Goal: Task Accomplishment & Management: Manage account settings

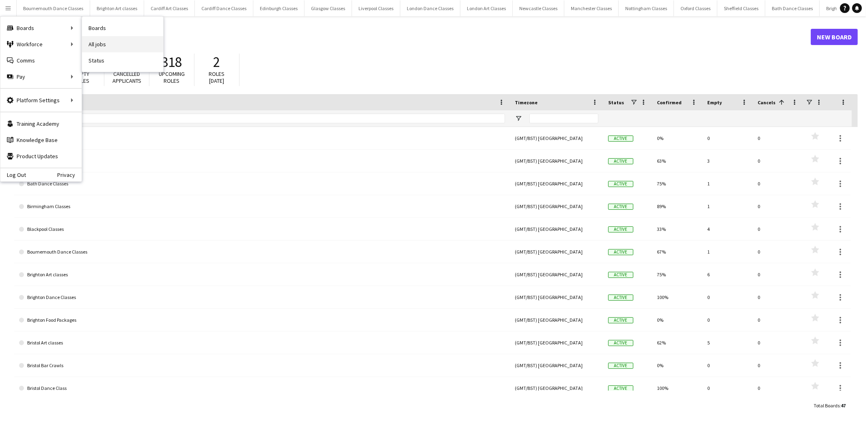
click at [108, 42] on link "All jobs" at bounding box center [122, 44] width 81 height 16
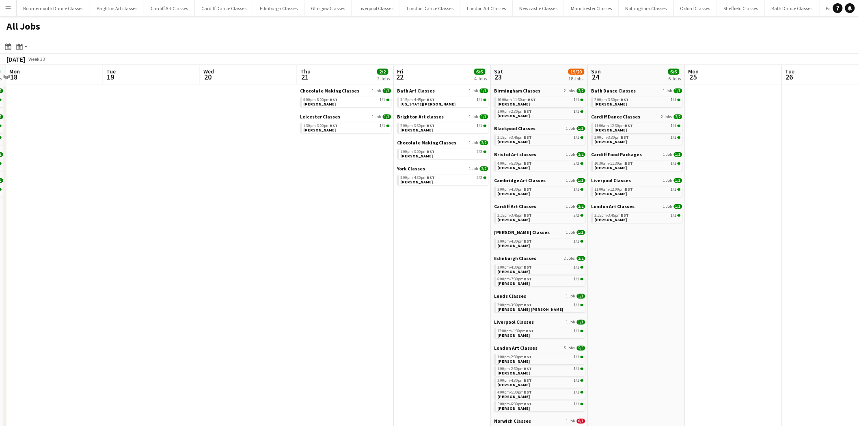
scroll to position [0, 252]
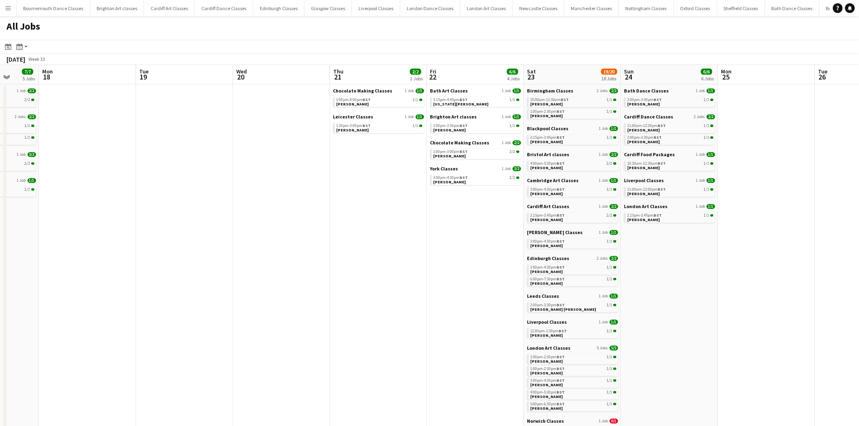
drag, startPoint x: 561, startPoint y: 196, endPoint x: 311, endPoint y: 212, distance: 250.9
click at [556, 360] on link "1:00pm-2:30pm BST 1/1 Lexi Philby" at bounding box center [573, 358] width 86 height 9
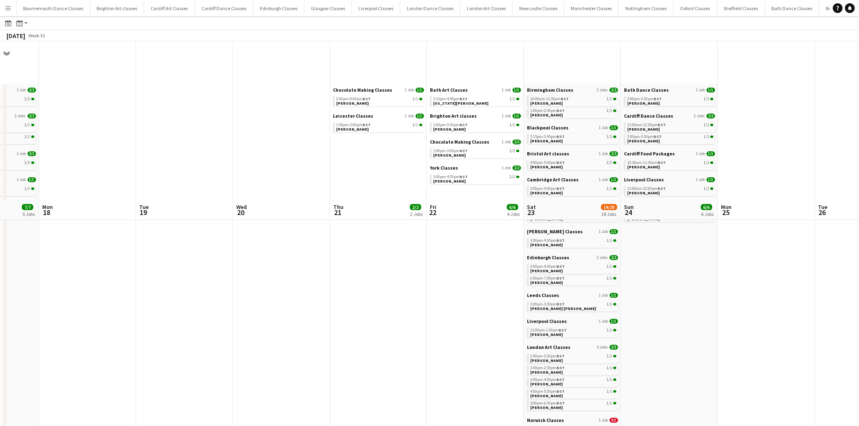
scroll to position [165, 0]
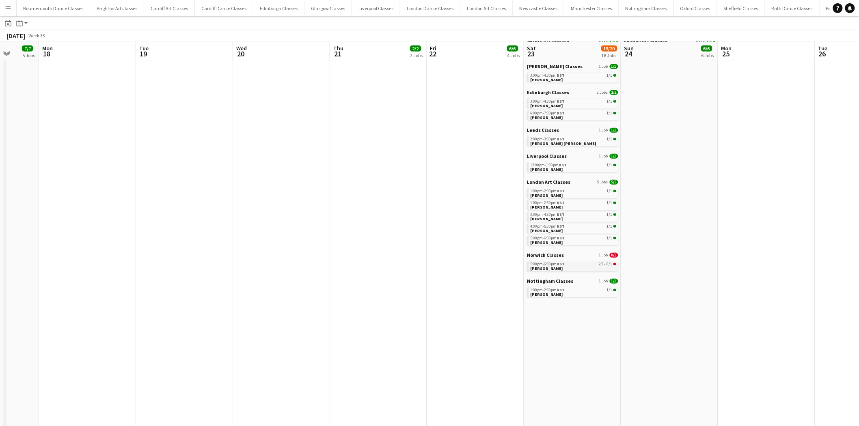
click at [586, 264] on div "5:00pm-6:30pm BST 2I • 0/1" at bounding box center [573, 264] width 86 height 4
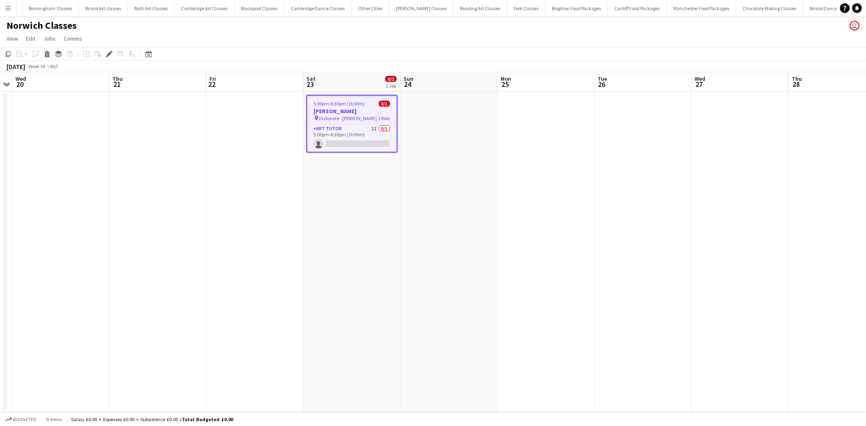
scroll to position [0, 878]
click at [363, 147] on app-card-role "Art Tutor 2I 0/1 5:00pm-6:30pm (1h30m) single-neutral-actions" at bounding box center [351, 138] width 89 height 28
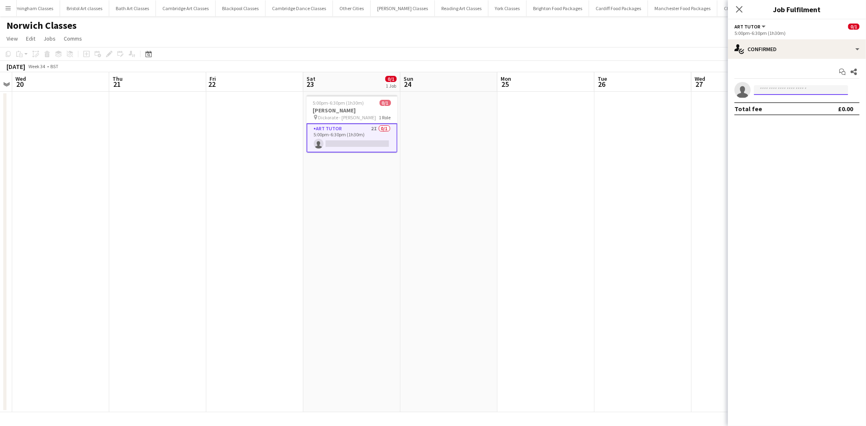
click at [794, 86] on input at bounding box center [801, 90] width 94 height 10
type input "*****"
click at [793, 109] on span "mirandam06@yahoo.co.uk" at bounding box center [800, 108] width 81 height 6
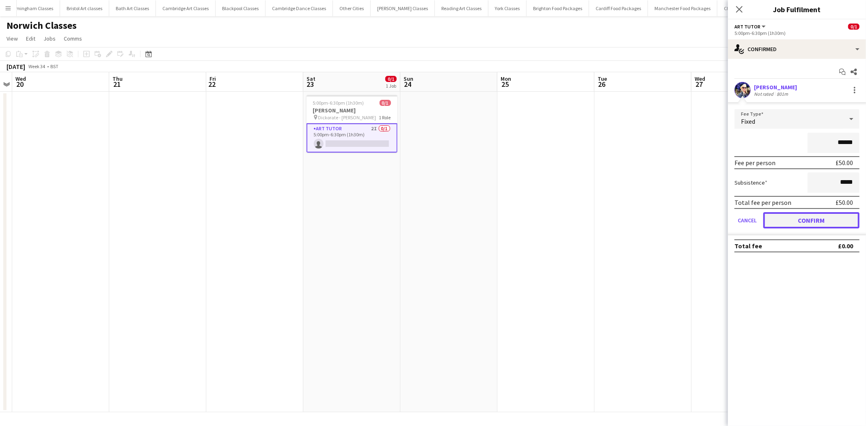
click at [792, 218] on button "Confirm" at bounding box center [811, 220] width 96 height 16
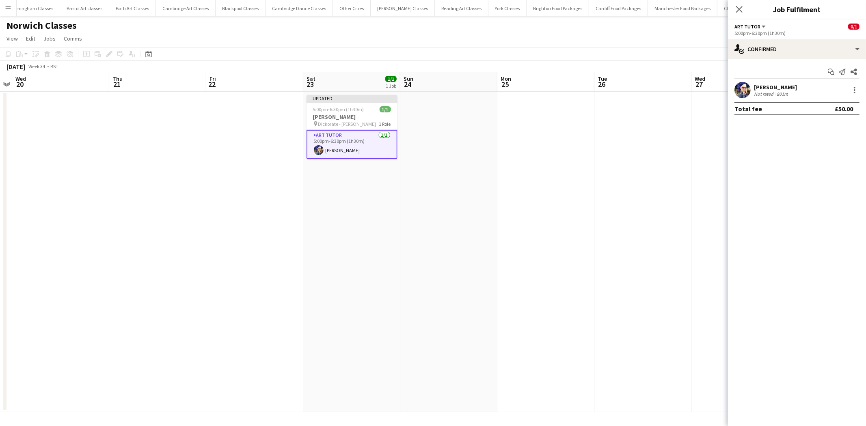
click at [625, 228] on app-date-cell at bounding box center [642, 252] width 97 height 321
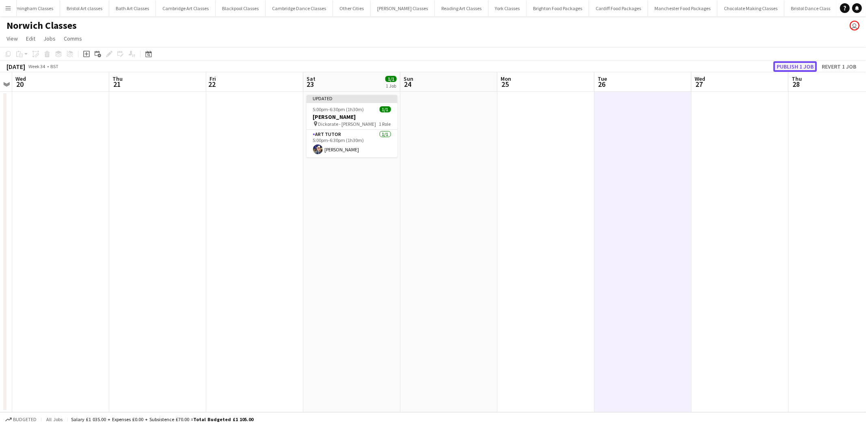
click at [813, 68] on button "Publish 1 job" at bounding box center [794, 66] width 43 height 11
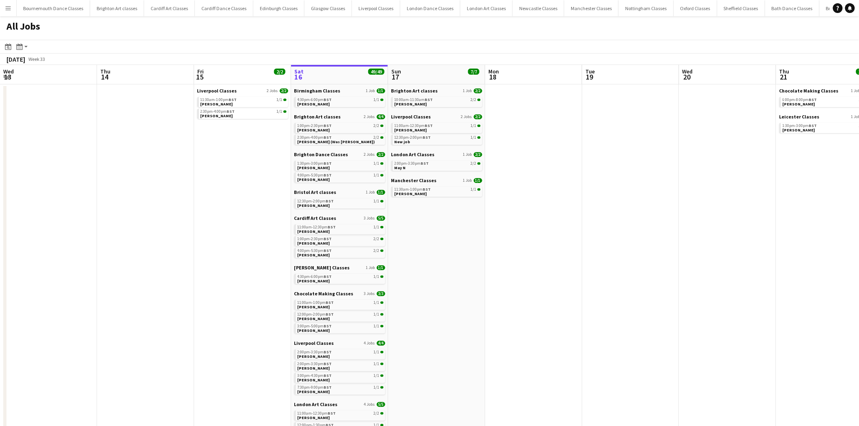
scroll to position [0, 194]
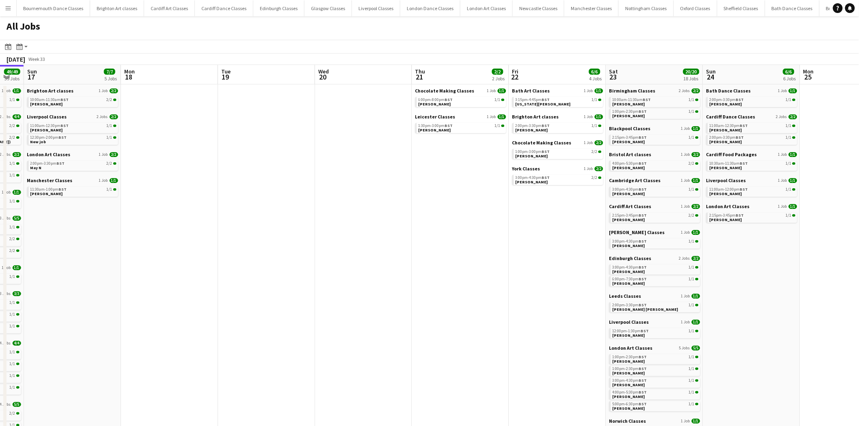
drag, startPoint x: 542, startPoint y: 177, endPoint x: 252, endPoint y: 192, distance: 290.1
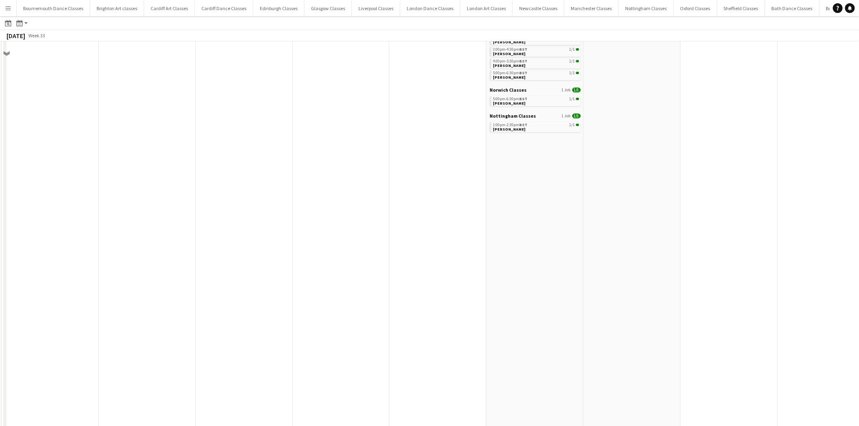
scroll to position [0, 0]
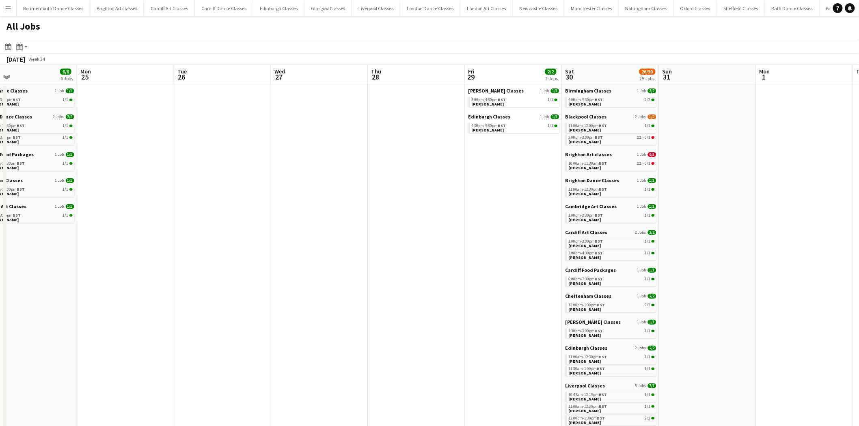
click at [125, 222] on app-all-jobs "All Jobs Date picker AUG 2025 AUG 2025 Monday M Tuesday T Wednesday W Thursday …" at bounding box center [429, 415] width 859 height 799
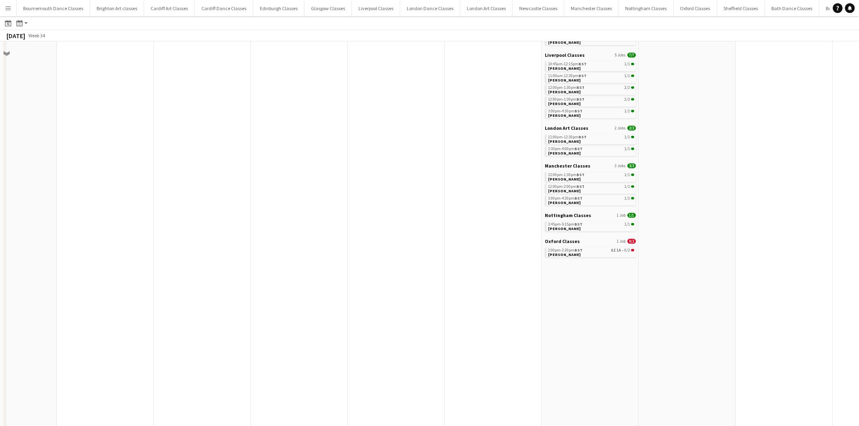
scroll to position [330, 0]
click at [585, 250] on div "2:00pm-3:30pm BST 6I 1A • 0/2" at bounding box center [591, 250] width 86 height 4
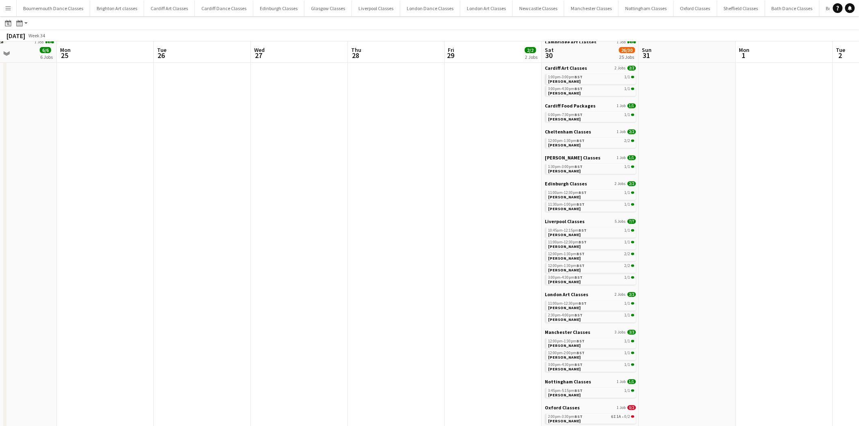
scroll to position [165, 0]
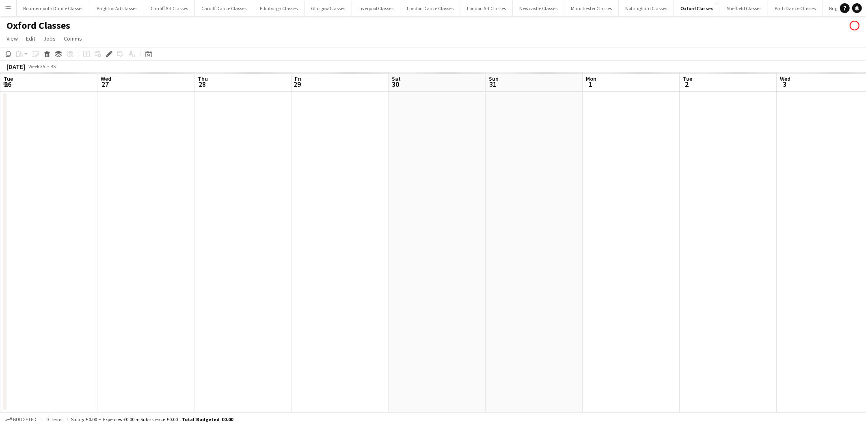
scroll to position [0, 279]
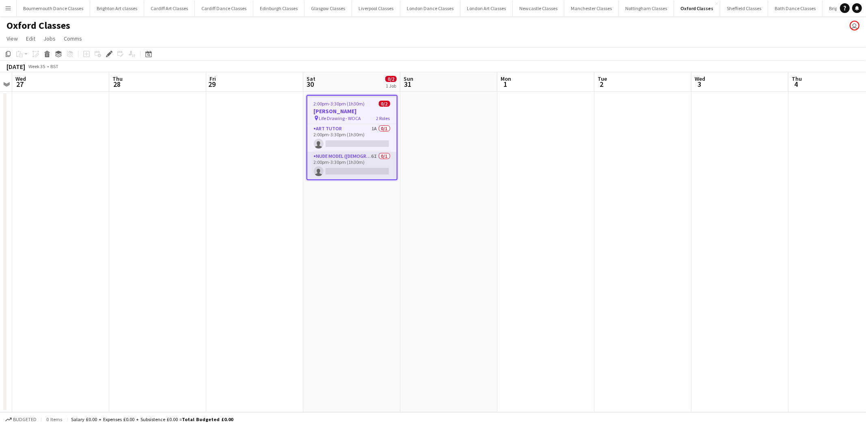
click at [367, 171] on app-card-role "Nude Model ([DEMOGRAPHIC_DATA]) 6I 0/1 2:00pm-3:30pm (1h30m) single-neutral-act…" at bounding box center [351, 166] width 89 height 28
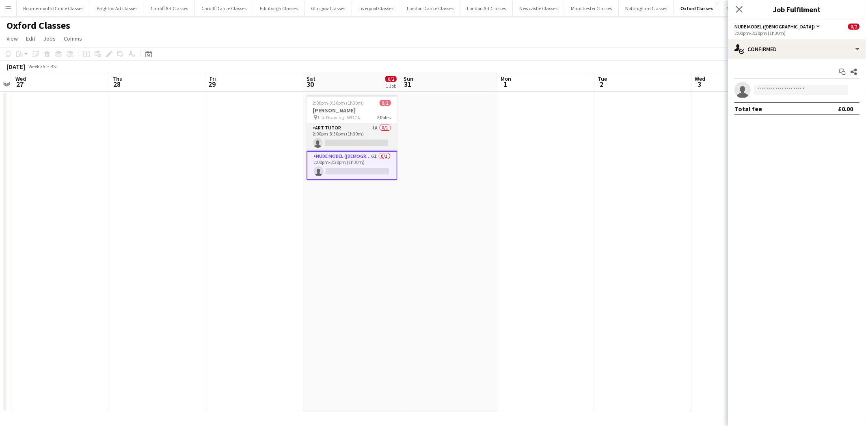
click at [368, 142] on app-card-role "Art Tutor 1A 0/1 2:00pm-3:30pm (1h30m) single-neutral-actions" at bounding box center [351, 137] width 91 height 28
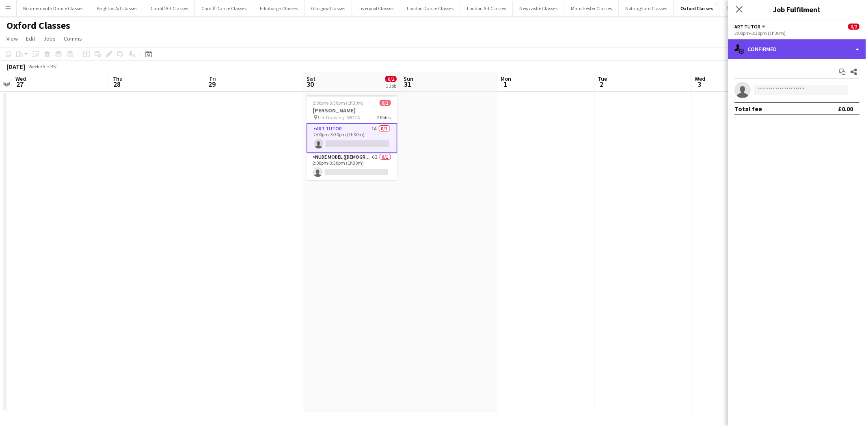
click at [834, 51] on div "single-neutral-actions-check-2 Confirmed" at bounding box center [797, 48] width 138 height 19
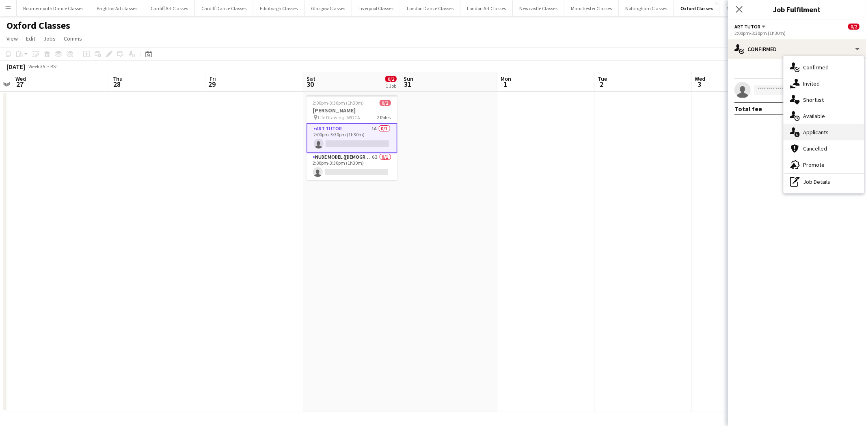
click at [820, 130] on div "single-neutral-actions-information Applicants" at bounding box center [823, 132] width 80 height 16
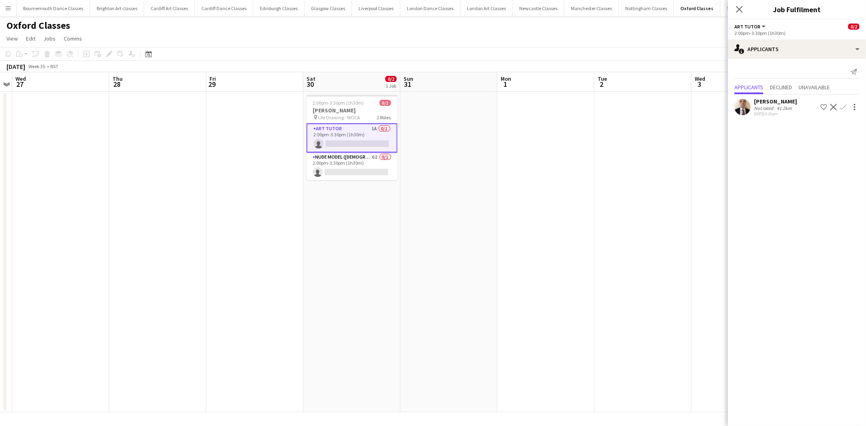
click at [602, 142] on app-date-cell at bounding box center [642, 252] width 97 height 321
